Goal: Communication & Community: Answer question/provide support

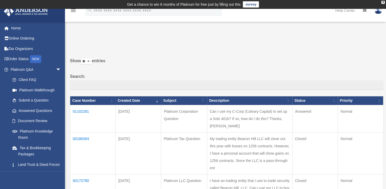
click at [77, 113] on td "01102281" at bounding box center [92, 118] width 45 height 27
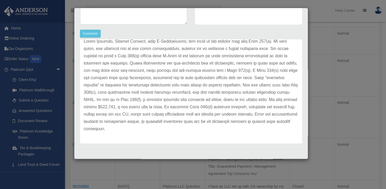
scroll to position [156, 0]
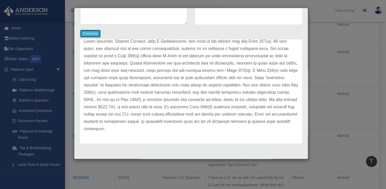
click at [89, 33] on button "Comment" at bounding box center [90, 34] width 21 height 8
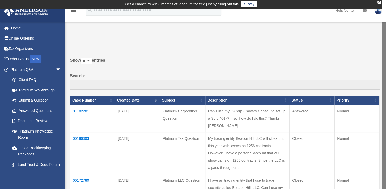
scroll to position [0, 0]
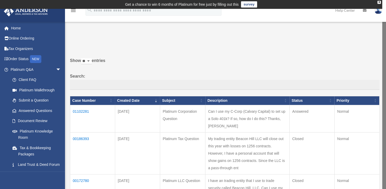
click at [84, 109] on td "01102281" at bounding box center [92, 118] width 45 height 27
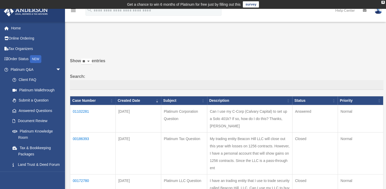
click at [82, 113] on td "01102281" at bounding box center [92, 118] width 45 height 27
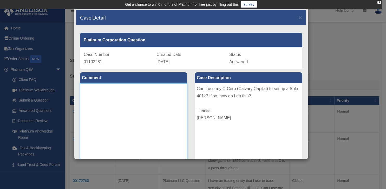
click at [130, 101] on textarea at bounding box center [133, 122] width 107 height 78
type textarea "*"
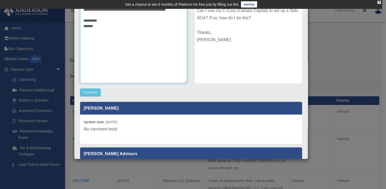
type textarea "**********"
click at [80, 89] on div "**********" at bounding box center [133, 43] width 115 height 105
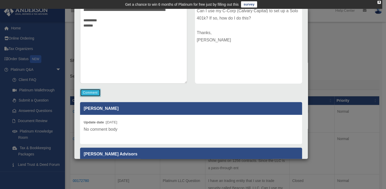
click at [85, 93] on button "Comment" at bounding box center [90, 93] width 21 height 8
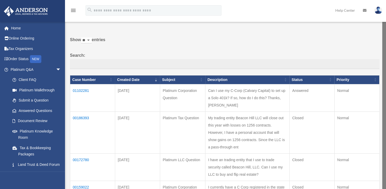
scroll to position [0, 0]
